Goal: Transaction & Acquisition: Purchase product/service

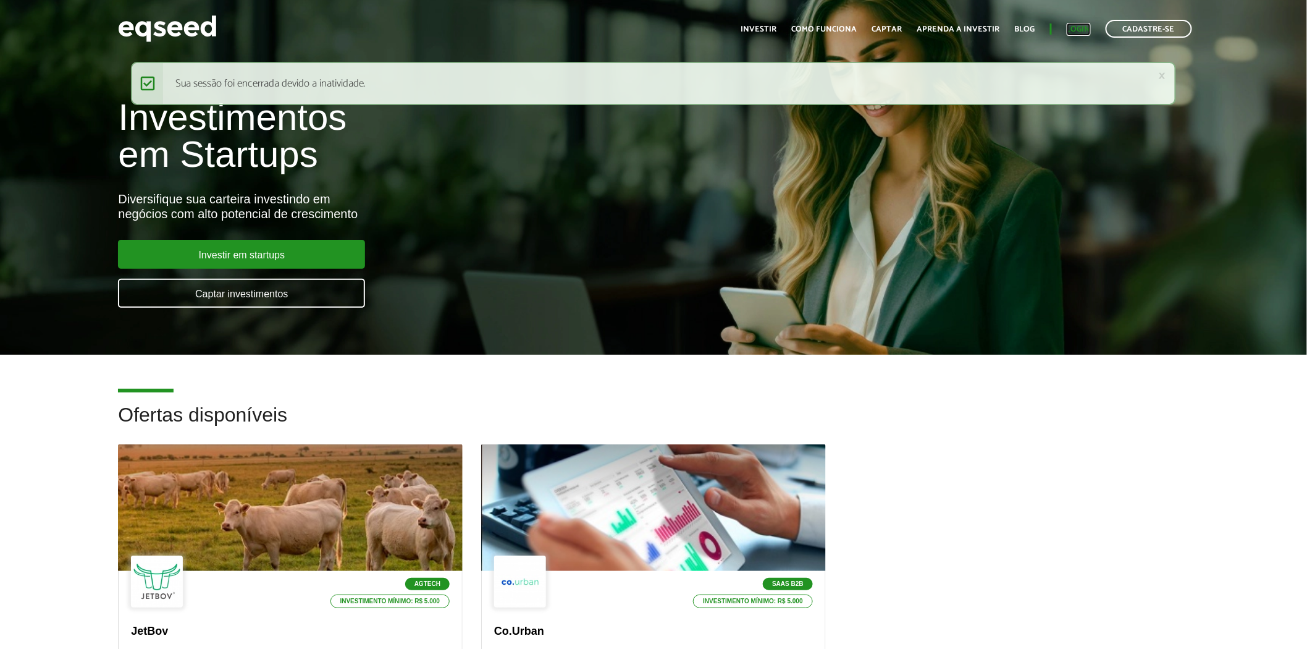
click at [1081, 25] on link "Login" at bounding box center [1079, 29] width 24 height 8
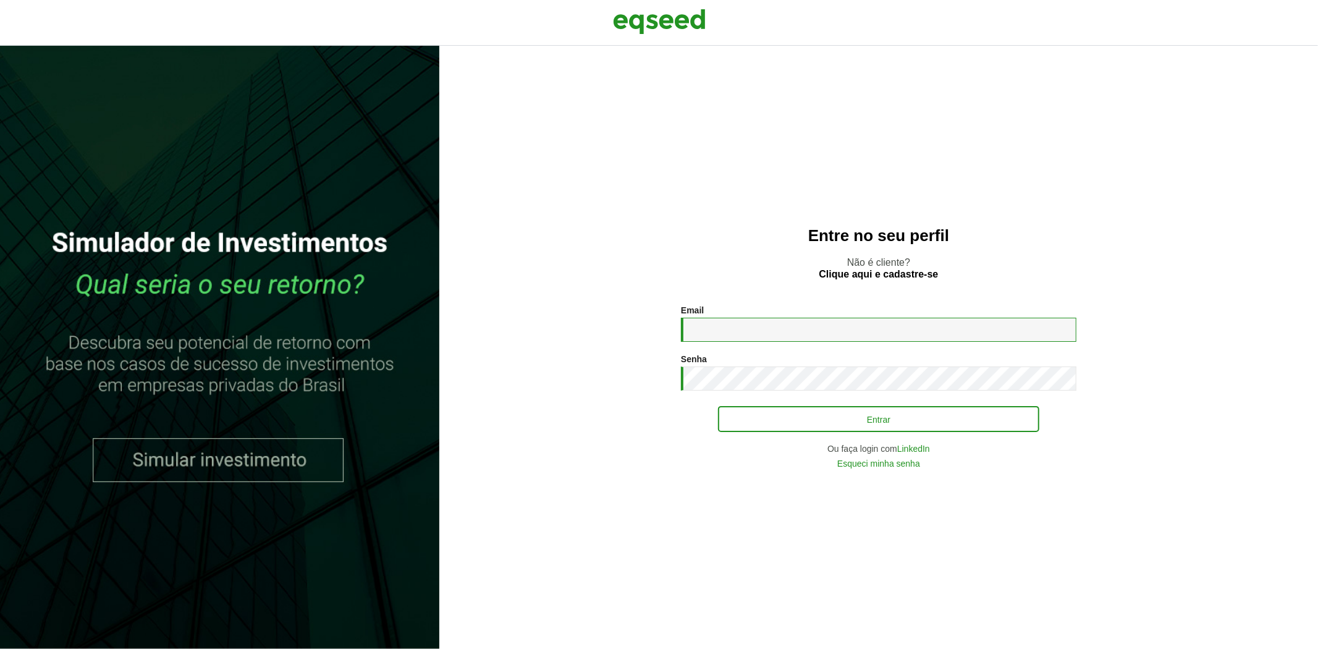
type input "**********"
click at [787, 424] on button "Entrar" at bounding box center [878, 418] width 321 height 23
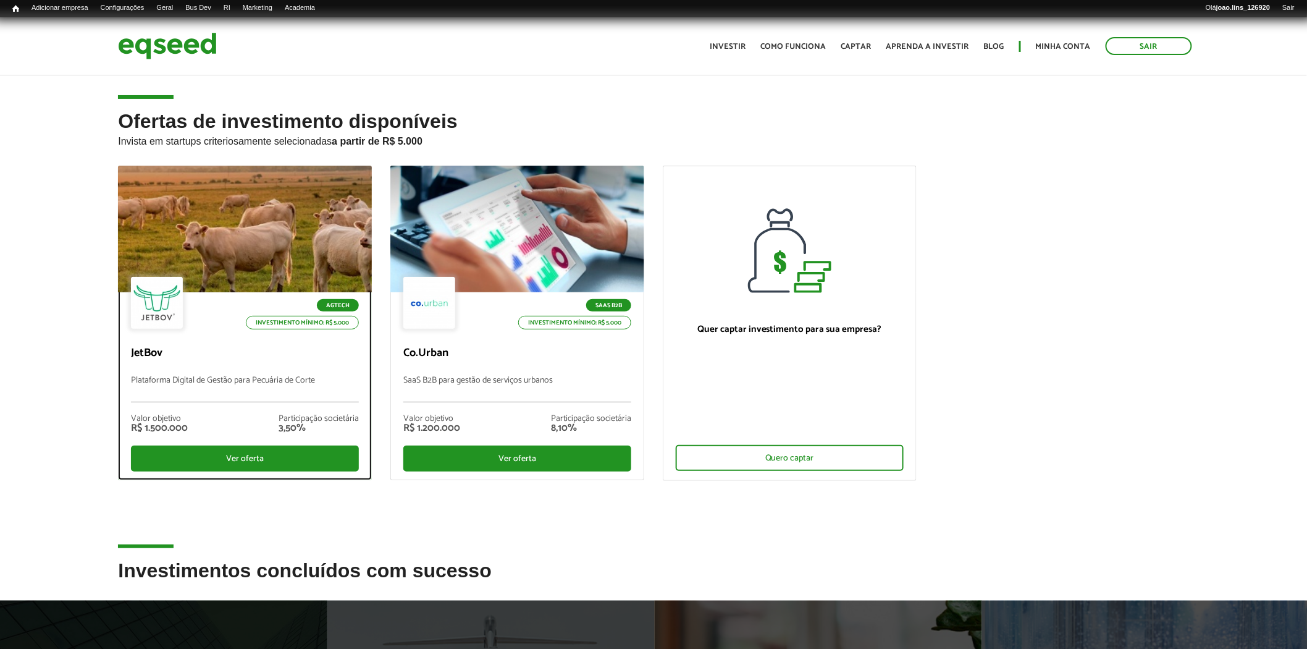
click at [250, 235] on div at bounding box center [245, 229] width 305 height 152
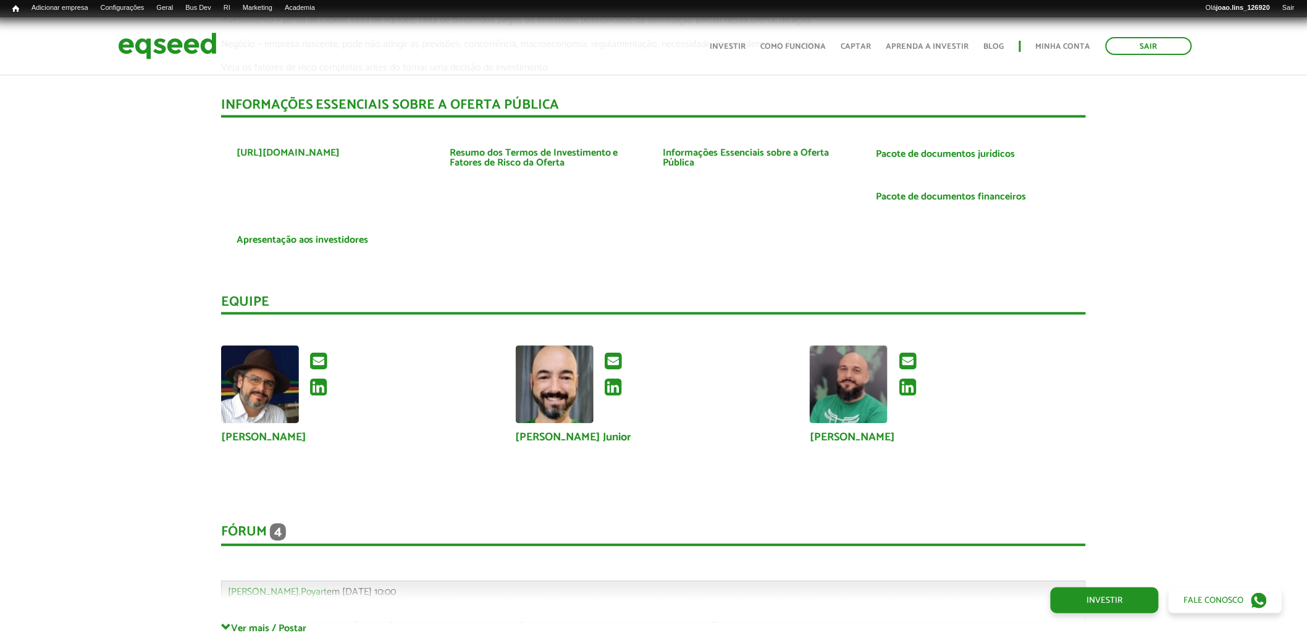
scroll to position [3161, 0]
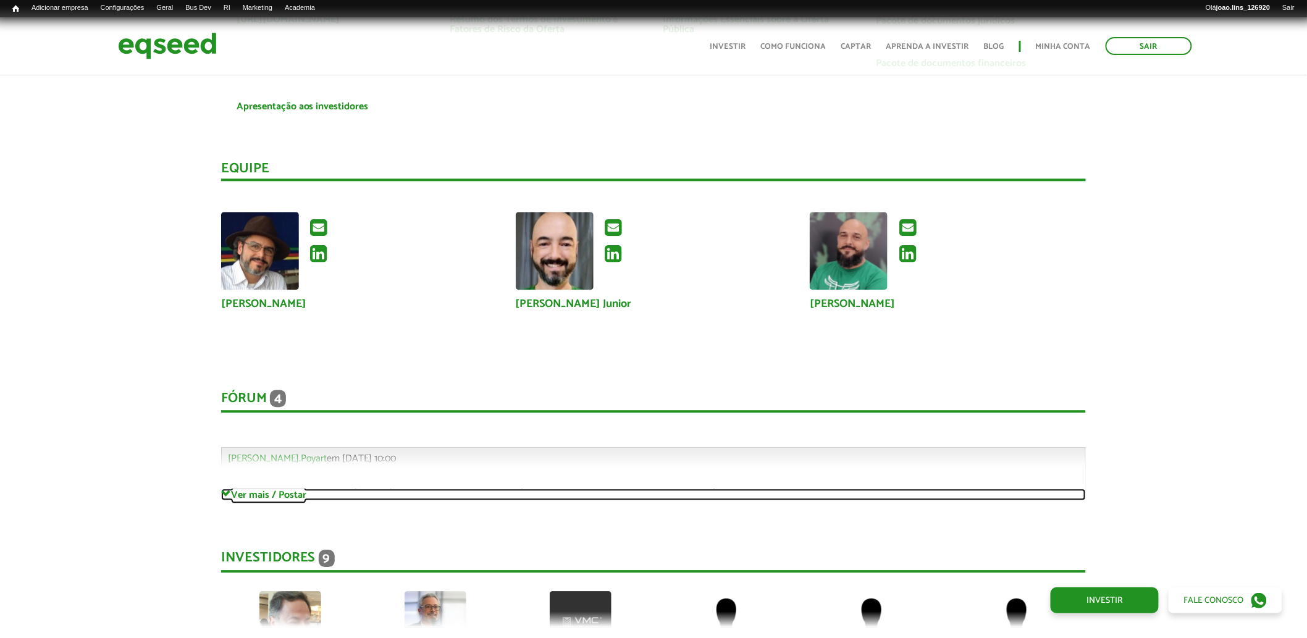
click at [269, 489] on link "Ver mais / Postar" at bounding box center [654, 495] width 866 height 12
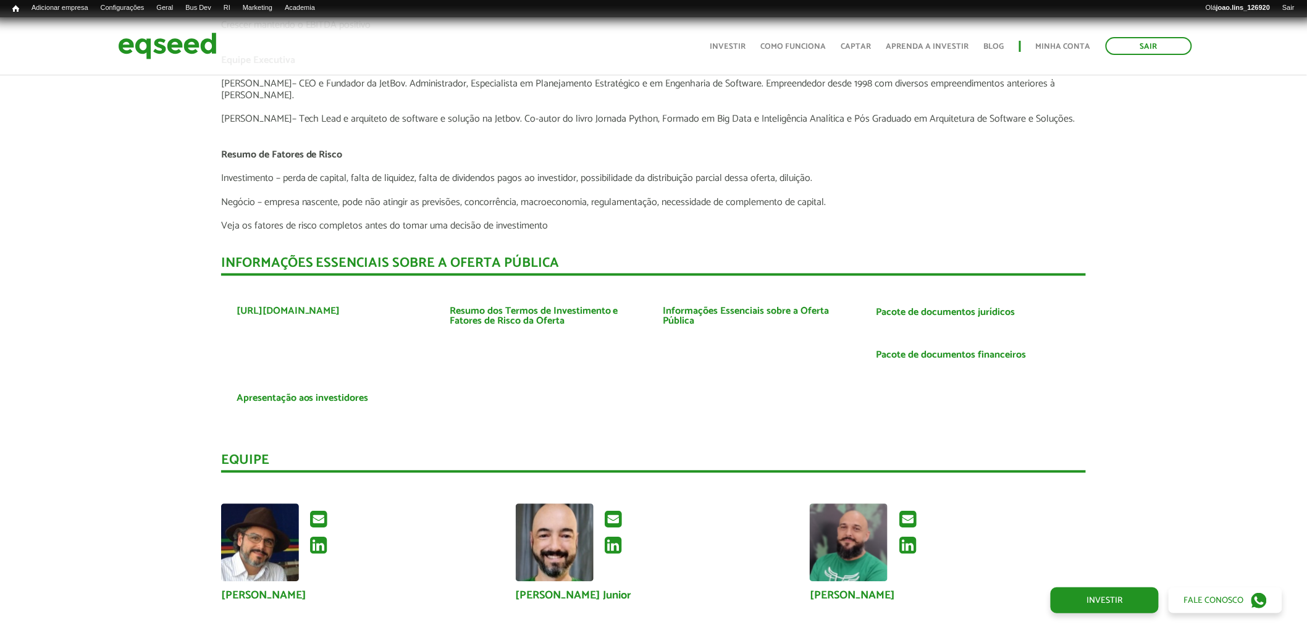
scroll to position [2818, 0]
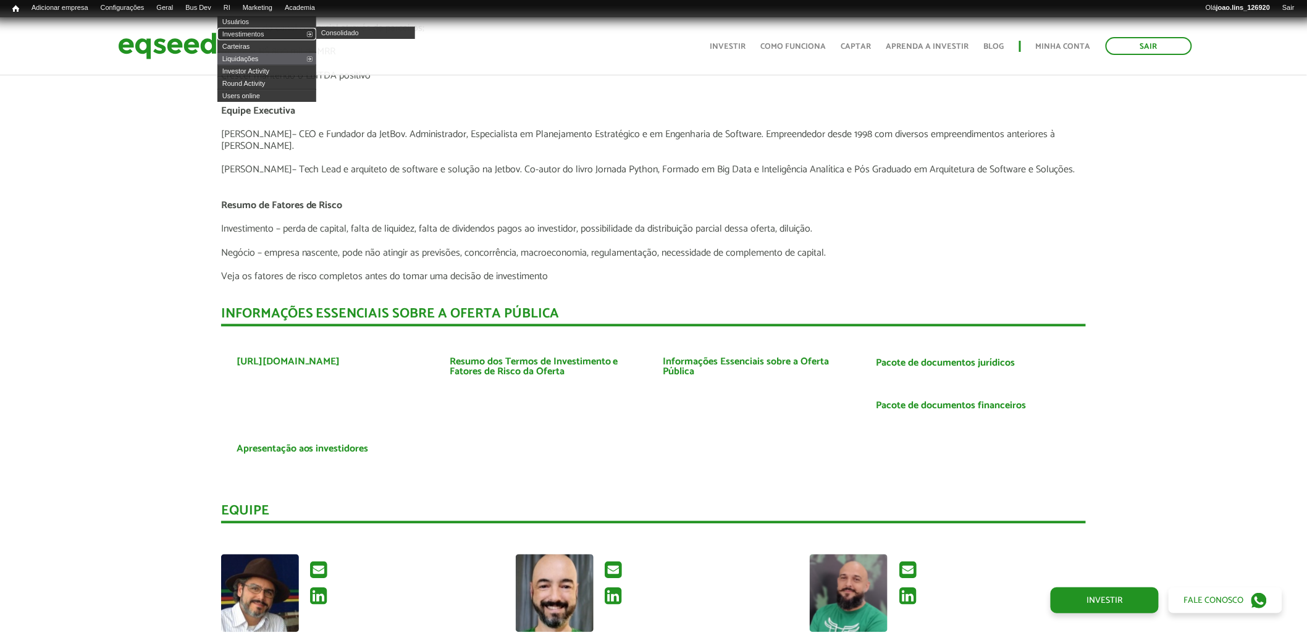
click at [250, 28] on link "Investimentos" at bounding box center [266, 34] width 99 height 12
